Goal: Task Accomplishment & Management: Use online tool/utility

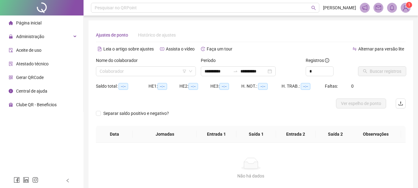
type input "**********"
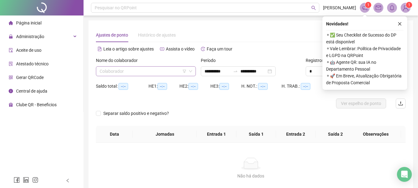
click at [190, 72] on icon "down" at bounding box center [191, 71] width 4 height 4
click at [123, 72] on input "search" at bounding box center [143, 71] width 87 height 9
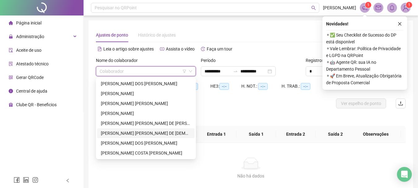
drag, startPoint x: 192, startPoint y: 125, endPoint x: 193, endPoint y: 104, distance: 21.7
click at [196, 136] on body "**********" at bounding box center [209, 94] width 418 height 188
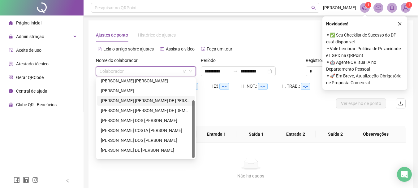
scroll to position [30, 0]
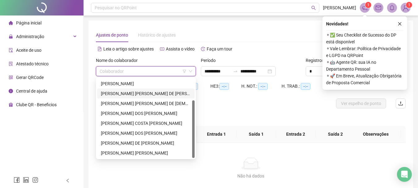
drag, startPoint x: 193, startPoint y: 101, endPoint x: 169, endPoint y: 139, distance: 45.5
click at [189, 139] on div "[PERSON_NAME] [PERSON_NAME] [PERSON_NAME] [PERSON_NAME] [PERSON_NAME] DE [PERSO…" at bounding box center [146, 118] width 98 height 79
click at [126, 133] on div "[PERSON_NAME] DOS [PERSON_NAME]" at bounding box center [146, 133] width 90 height 7
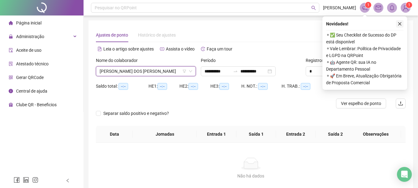
click at [402, 22] on button "button" at bounding box center [399, 23] width 7 height 7
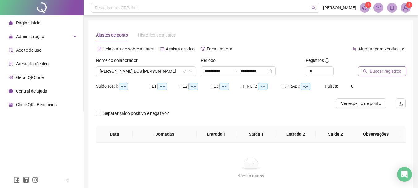
click at [362, 70] on button "Buscar registros" at bounding box center [382, 71] width 48 height 10
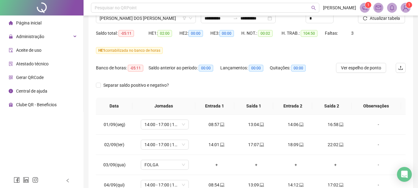
scroll to position [0, 0]
